Goal: Complete application form

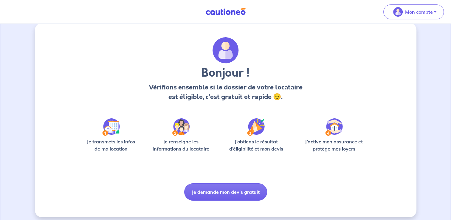
scroll to position [12, 0]
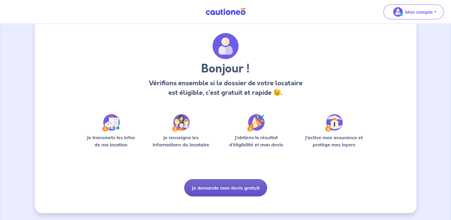
click at [229, 189] on button "Je demande mon devis gratuit" at bounding box center [225, 187] width 83 height 17
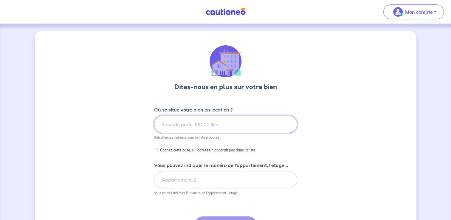
click at [265, 126] on input at bounding box center [225, 124] width 143 height 17
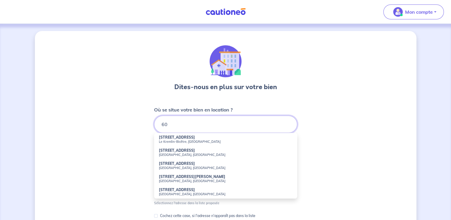
type input "6"
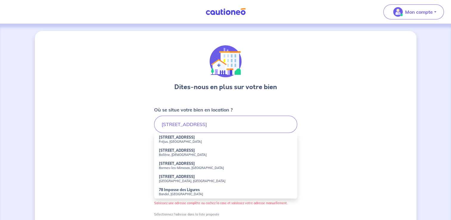
click at [174, 139] on strong "[STREET_ADDRESS]" at bounding box center [177, 137] width 36 height 4
type input "[STREET_ADDRESS]"
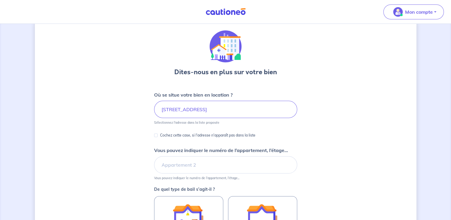
scroll to position [30, 0]
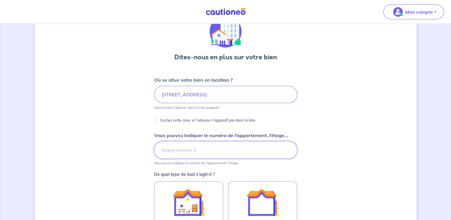
click at [209, 147] on input "Vous pouvez indiquer le numéro de l’appartement, l’étage..." at bounding box center [225, 149] width 143 height 17
type input "4e etage droite"
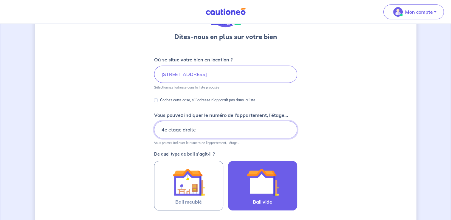
scroll to position [89, 0]
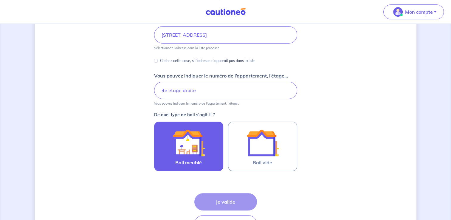
click at [208, 157] on label "Bail meublé" at bounding box center [188, 146] width 69 height 49
click at [0, 0] on input "Bail meublé" at bounding box center [0, 0] width 0 height 0
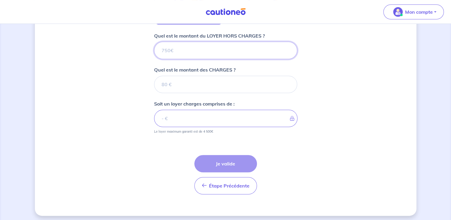
scroll to position [238, 0]
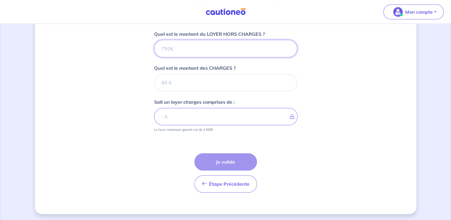
click at [194, 47] on input "Quel est le montant du LOYER HORS CHARGES ?" at bounding box center [225, 48] width 143 height 17
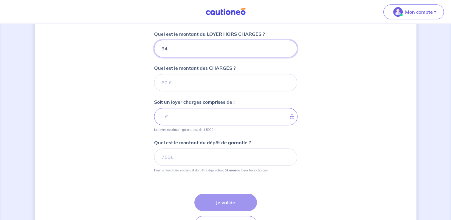
type input "940"
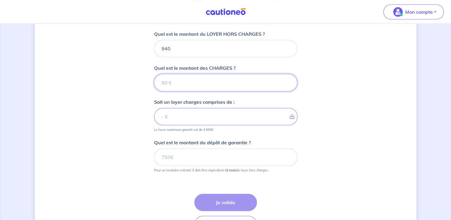
click at [190, 78] on input "Quel est le montant des CHARGES ?" at bounding box center [225, 82] width 143 height 17
type input "160"
type input "1100"
type input "160"
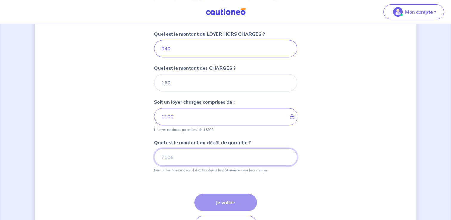
click at [201, 157] on input "Quel est le montant du dépôt de garantie ?" at bounding box center [225, 156] width 143 height 17
type input "1880"
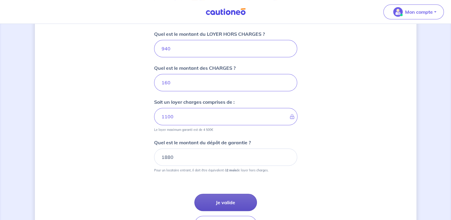
click at [238, 195] on button "Je valide" at bounding box center [225, 202] width 63 height 17
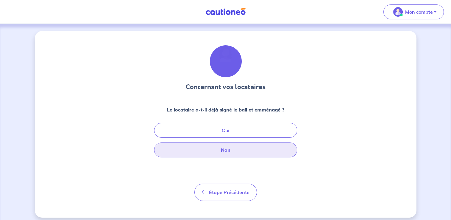
click at [263, 148] on button "Non" at bounding box center [225, 149] width 143 height 15
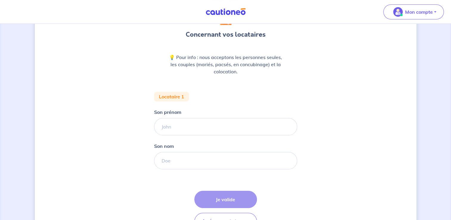
scroll to position [60, 0]
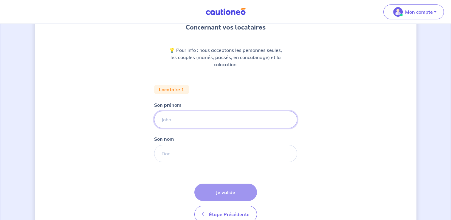
click at [190, 119] on input "Son prénom" at bounding box center [225, 119] width 143 height 17
type input "marie"
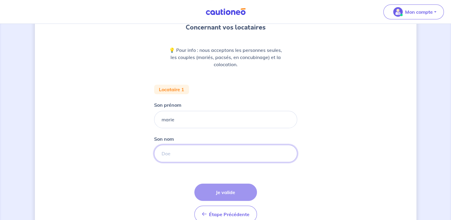
type input "BEDNARIK"
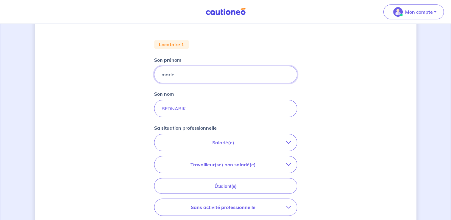
scroll to position [119, 0]
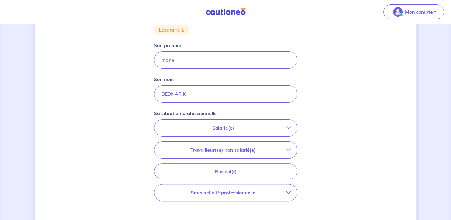
click at [251, 126] on p "Salarié(e)" at bounding box center [223, 127] width 126 height 7
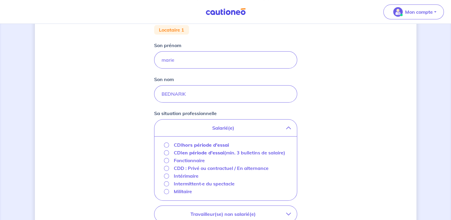
click at [227, 146] on strong "hors période d'essai" at bounding box center [205, 145] width 47 height 6
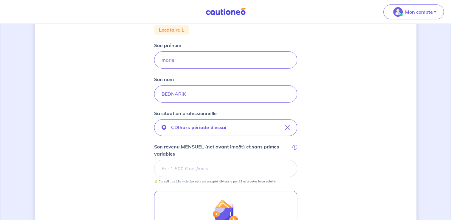
click at [221, 165] on input "Son revenu MENSUEL (net avant impôt) et sans primes variables i" at bounding box center [225, 168] width 143 height 17
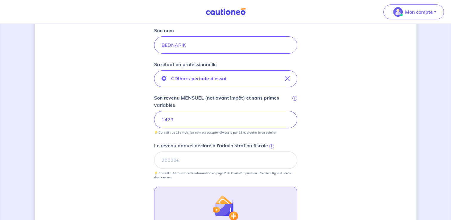
scroll to position [179, 0]
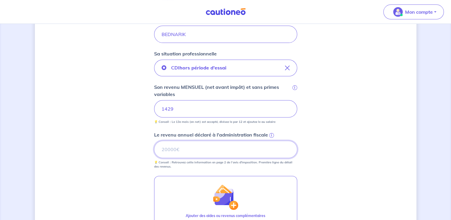
click at [182, 150] on input "Le revenu annuel déclaré à l'administration fiscale i" at bounding box center [225, 149] width 143 height 17
type input "8330"
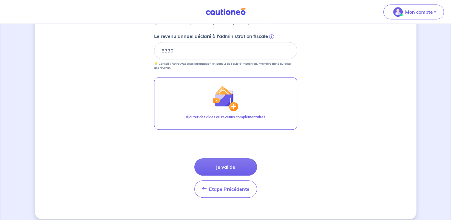
scroll to position [283, 0]
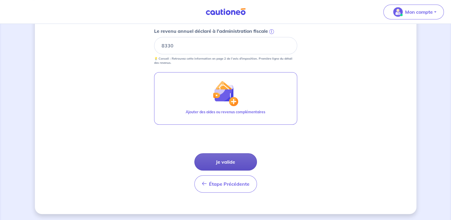
click at [240, 163] on button "Je valide" at bounding box center [225, 161] width 63 height 17
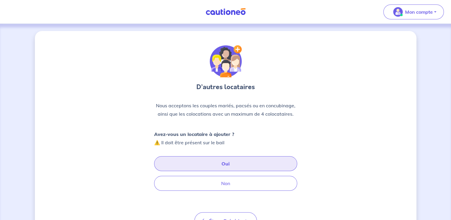
click at [226, 163] on button "Oui" at bounding box center [225, 163] width 143 height 15
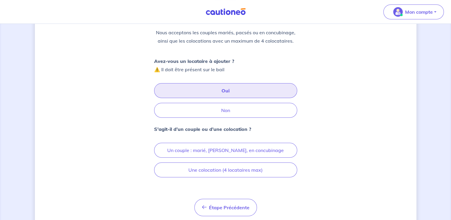
scroll to position [89, 0]
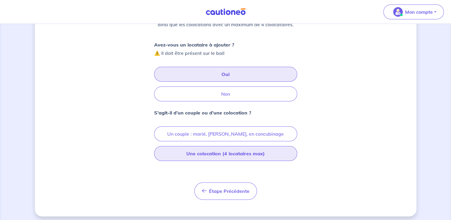
click at [261, 155] on button "Une colocation (4 locataires max)" at bounding box center [225, 153] width 143 height 15
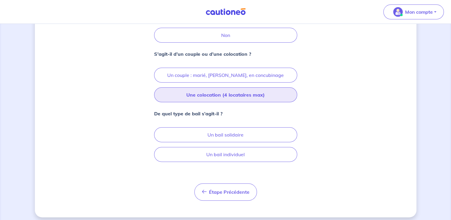
scroll to position [149, 0]
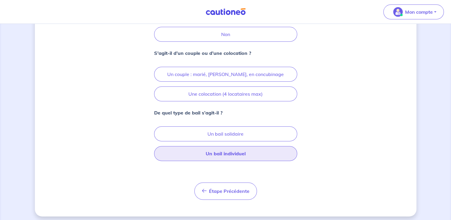
click at [243, 154] on button "Un bail individuel" at bounding box center [225, 153] width 143 height 15
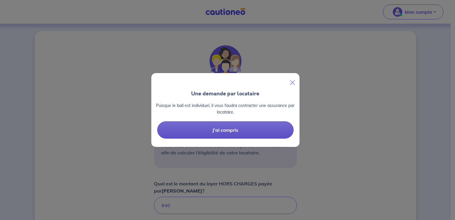
click at [277, 129] on button "J'ai compris" at bounding box center [225, 129] width 136 height 17
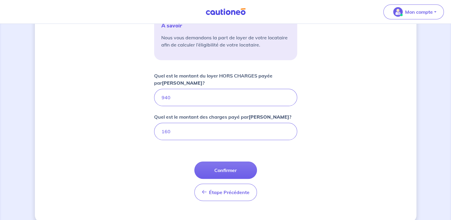
scroll to position [117, 0]
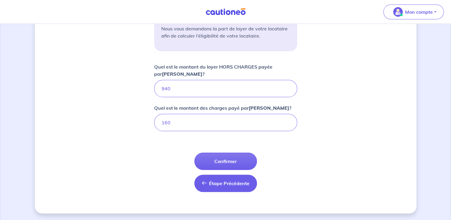
click at [245, 176] on button "Étape Précédente Précédent" at bounding box center [225, 183] width 63 height 17
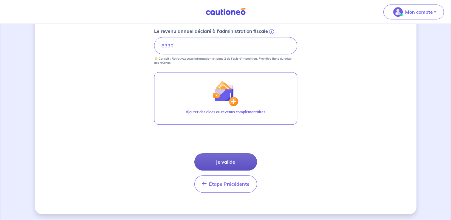
click at [227, 160] on button "Je valide" at bounding box center [225, 161] width 63 height 17
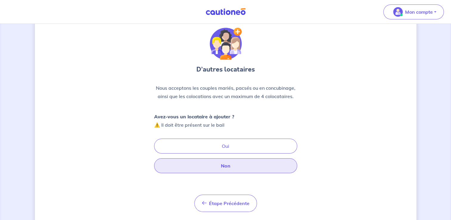
scroll to position [33, 0]
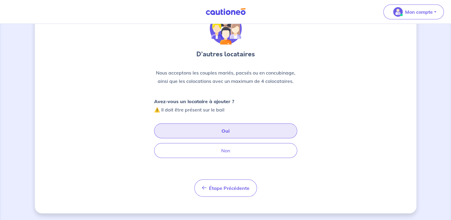
click at [237, 129] on button "Oui" at bounding box center [225, 130] width 143 height 15
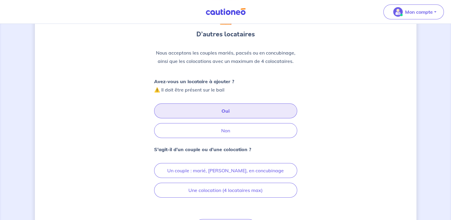
scroll to position [63, 0]
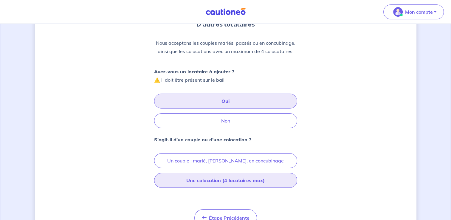
click at [245, 180] on button "Une colocation (4 locataires max)" at bounding box center [225, 180] width 143 height 15
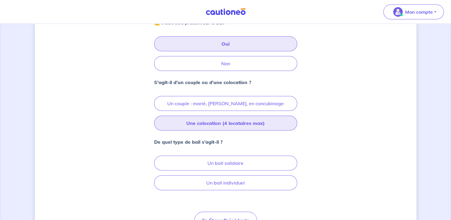
scroll to position [151, 0]
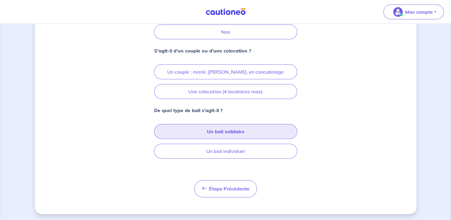
click at [240, 131] on button "Un bail solidaire" at bounding box center [225, 131] width 143 height 15
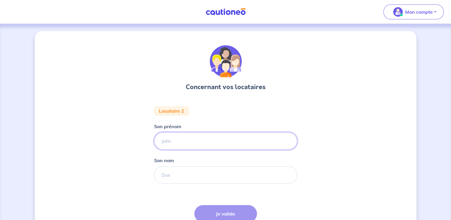
click at [252, 144] on input "Son prénom" at bounding box center [225, 140] width 143 height 17
type input "marie"
click at [181, 177] on input "Son nom" at bounding box center [225, 174] width 143 height 17
type input "GARRIDO"
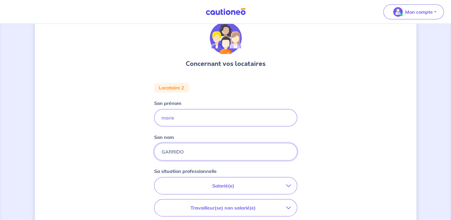
scroll to position [60, 0]
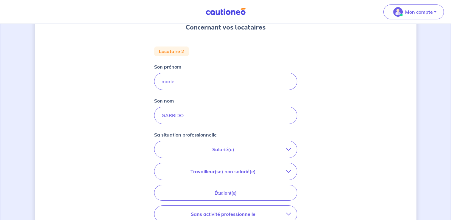
click at [213, 147] on p "Salarié(e)" at bounding box center [223, 149] width 126 height 7
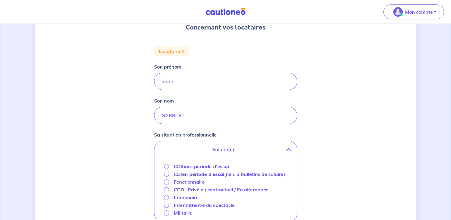
click at [211, 165] on strong "hors période d'essai" at bounding box center [205, 166] width 47 height 6
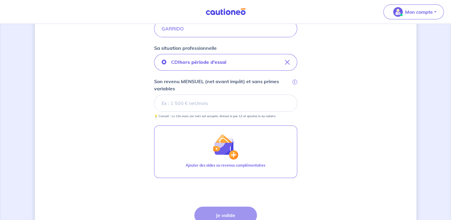
scroll to position [149, 0]
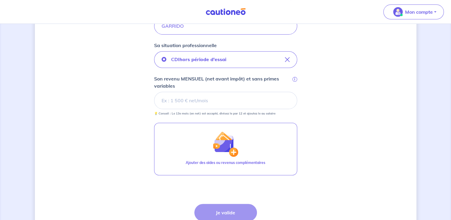
click at [204, 100] on input "Son revenu MENSUEL (net avant impôt) et sans primes variables i" at bounding box center [225, 100] width 143 height 17
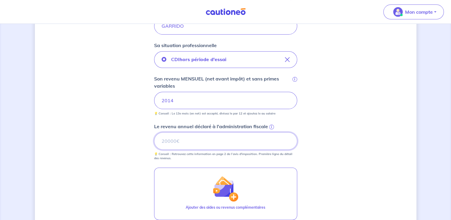
click at [189, 141] on input "Le revenu annuel déclaré à l'administration fiscale i" at bounding box center [225, 140] width 143 height 17
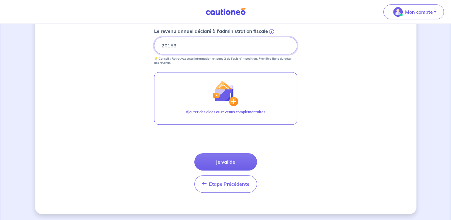
scroll to position [244, 0]
type input "20158"
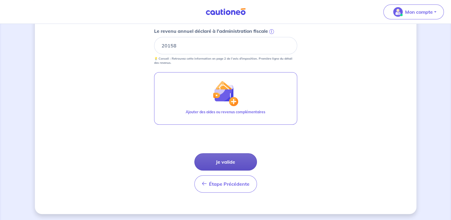
click at [225, 155] on button "Je valide" at bounding box center [225, 161] width 63 height 17
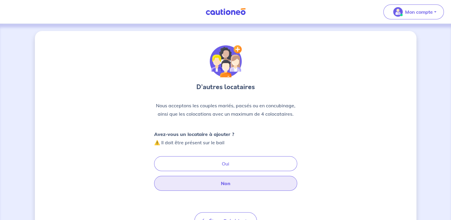
click at [237, 183] on button "Non" at bounding box center [225, 183] width 143 height 15
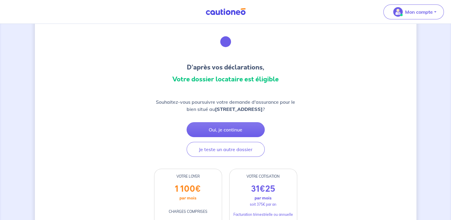
scroll to position [30, 0]
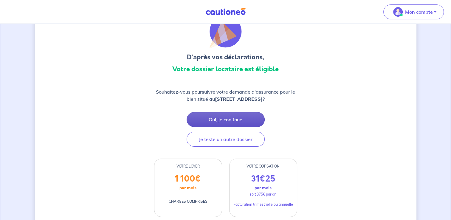
click at [246, 122] on button "Oui, je continue" at bounding box center [226, 119] width 78 height 15
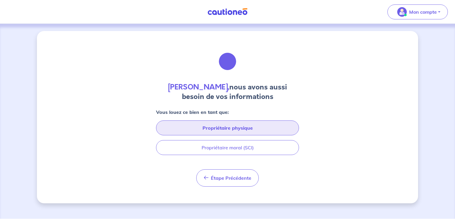
click at [244, 126] on button "Propriétaire physique" at bounding box center [227, 127] width 143 height 15
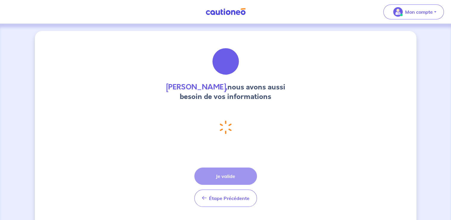
select select "FR"
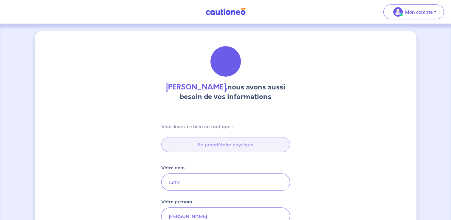
type input "60 Impasse [PERSON_NAME], [GEOGRAPHIC_DATA]"
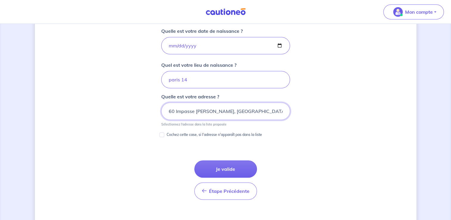
scroll to position [302, 0]
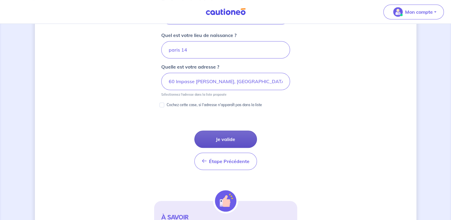
click at [240, 141] on button "Je valide" at bounding box center [225, 139] width 63 height 17
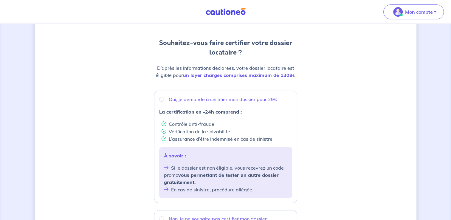
scroll to position [60, 0]
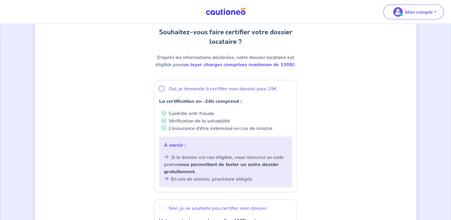
click at [160, 88] on input "Oui, je demande à certifier mon dossier pour 29€" at bounding box center [161, 88] width 5 height 5
radio input "true"
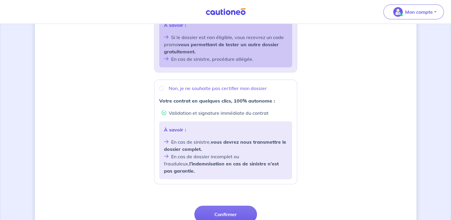
scroll to position [209, 0]
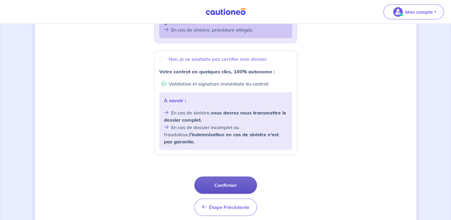
click at [242, 176] on button "Confirmer" at bounding box center [225, 184] width 63 height 17
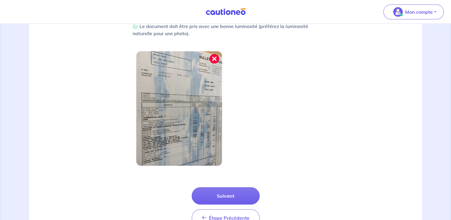
scroll to position [206, 0]
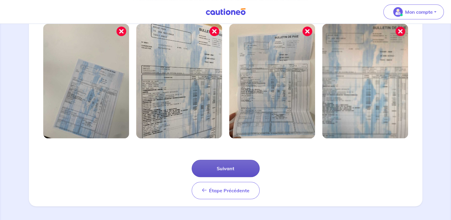
click at [212, 167] on button "Suivant" at bounding box center [226, 168] width 68 height 17
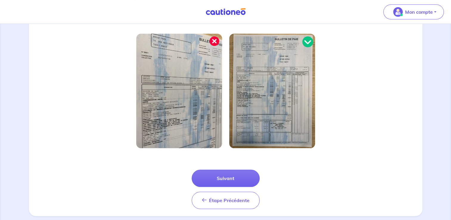
scroll to position [178, 0]
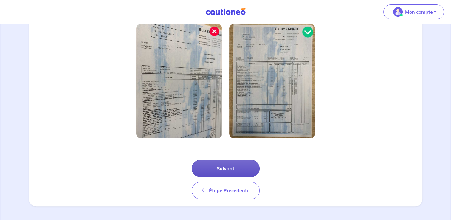
click at [245, 169] on button "Suivant" at bounding box center [226, 168] width 68 height 17
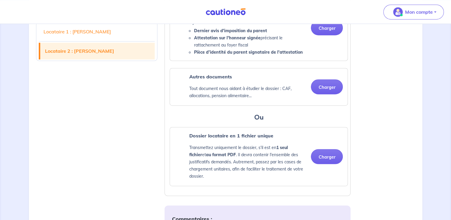
scroll to position [846, 0]
